Goal: Check status: Check status

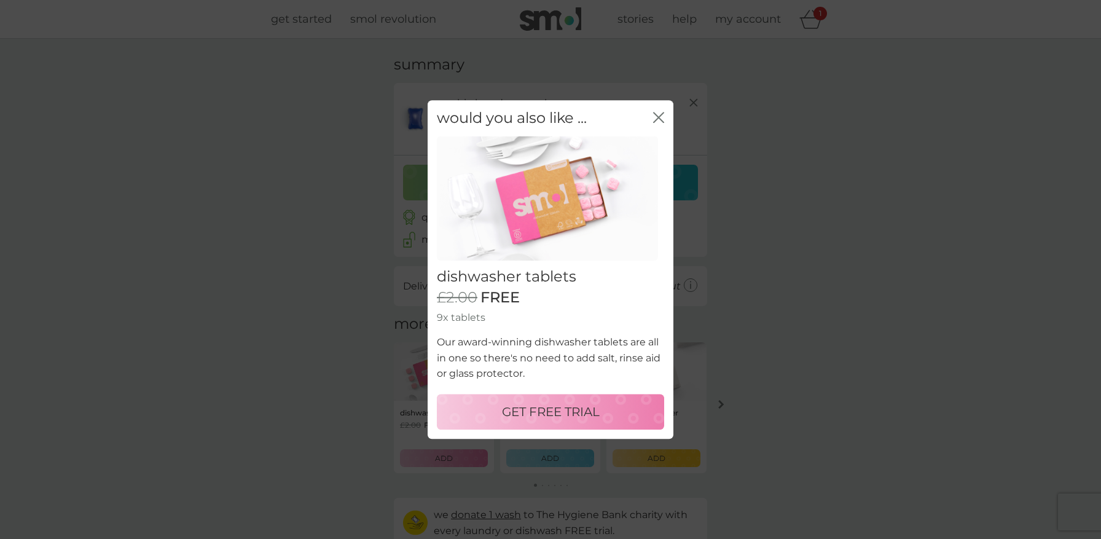
click at [657, 118] on icon "close" at bounding box center [656, 117] width 5 height 10
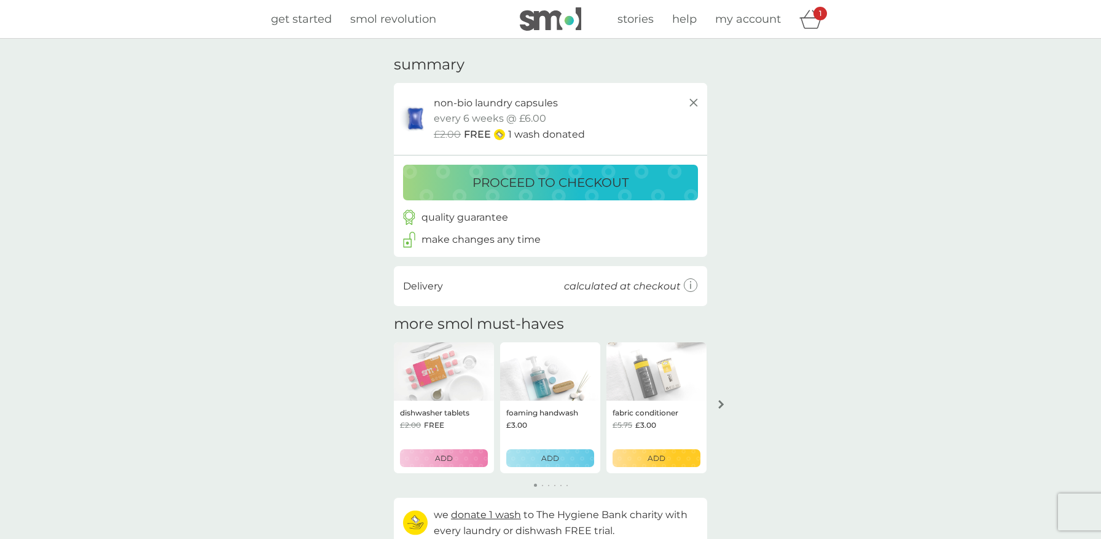
click at [562, 20] on img at bounding box center [550, 18] width 61 height 23
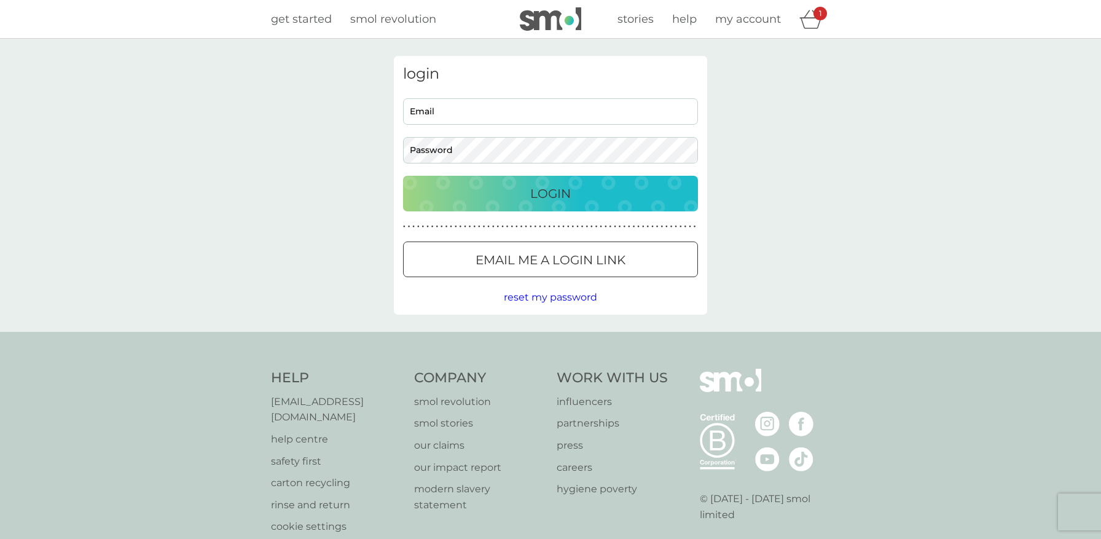
click at [559, 119] on input "Email" at bounding box center [550, 111] width 295 height 26
type input "kitty_c129@yahoo.co.uk"
click at [403, 176] on button "Login" at bounding box center [550, 194] width 295 height 36
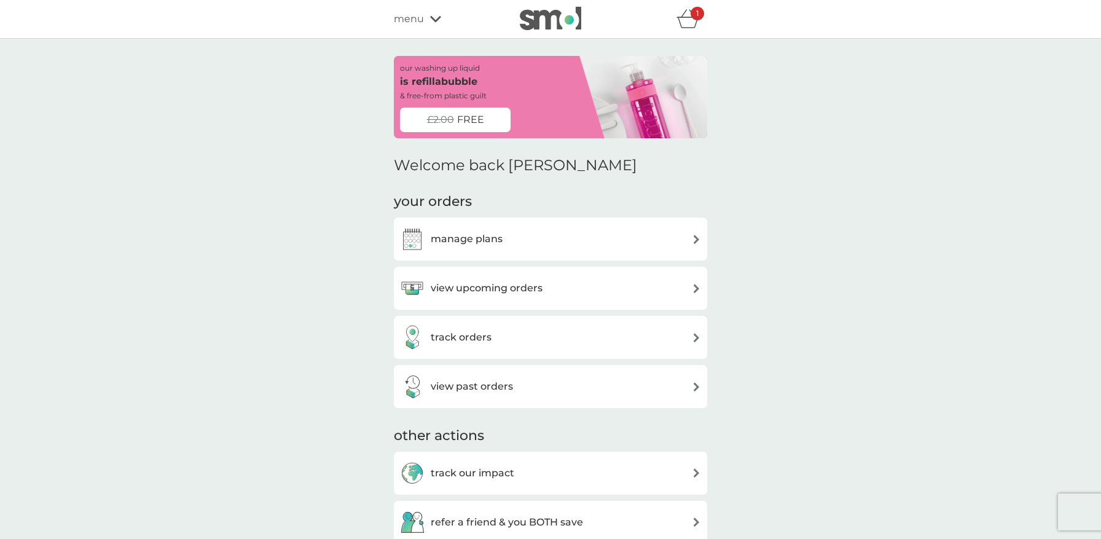
click at [571, 289] on div "view upcoming orders" at bounding box center [550, 288] width 301 height 25
click at [550, 383] on div "view past orders" at bounding box center [550, 386] width 301 height 25
